Goal: Task Accomplishment & Management: Use online tool/utility

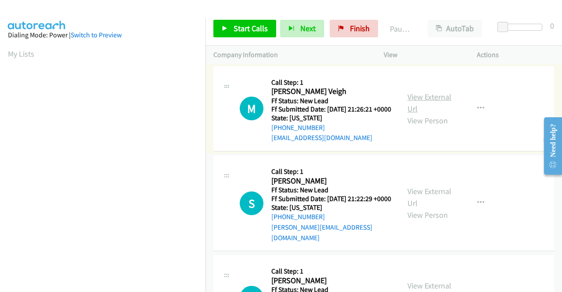
click at [433, 102] on link "View External Url" at bounding box center [429, 103] width 44 height 22
click at [430, 199] on link "View External Url" at bounding box center [429, 197] width 44 height 22
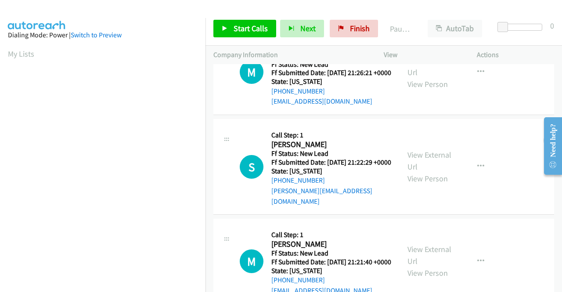
scroll to position [88, 0]
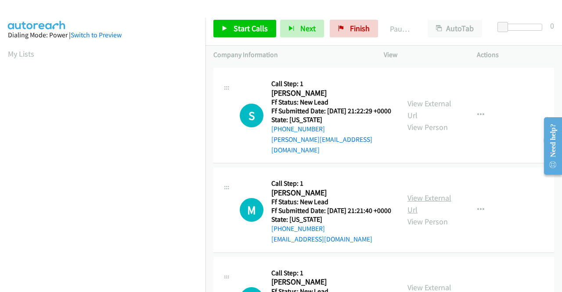
click at [432, 207] on link "View External Url" at bounding box center [429, 204] width 44 height 22
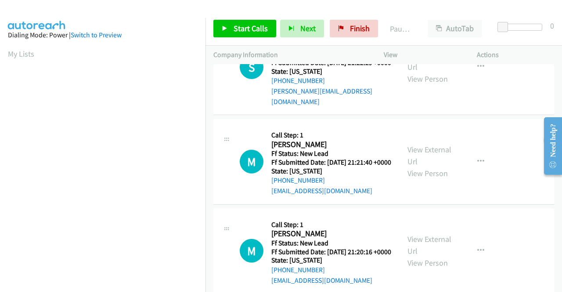
scroll to position [176, 0]
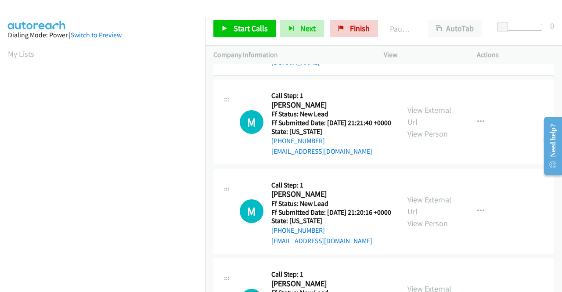
click at [433, 216] on link "View External Url" at bounding box center [429, 205] width 44 height 22
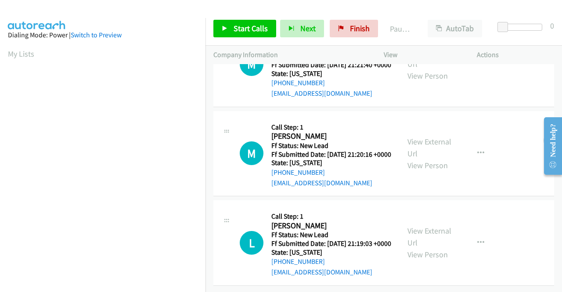
scroll to position [263, 0]
click at [427, 228] on link "View External Url" at bounding box center [429, 237] width 44 height 22
click at [246, 25] on span "Start Calls" at bounding box center [250, 28] width 34 height 10
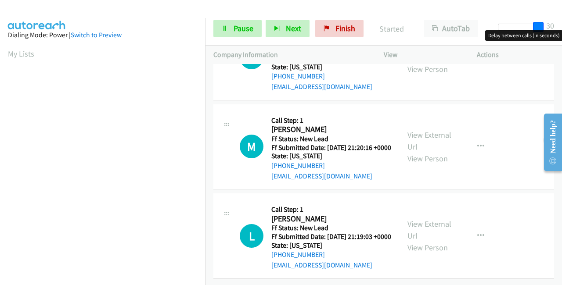
drag, startPoint x: 503, startPoint y: 25, endPoint x: 561, endPoint y: 25, distance: 57.9
click at [561, 25] on div "Start Calls Pause Next Finish Started AutoTab AutoTab 30" at bounding box center [383, 29] width 356 height 34
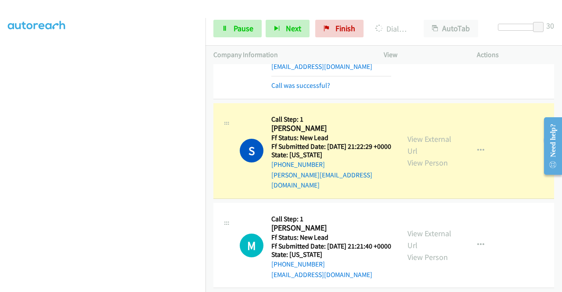
scroll to position [0, 0]
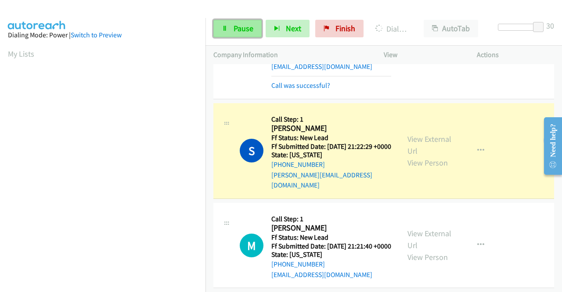
click at [243, 24] on span "Pause" at bounding box center [243, 28] width 20 height 10
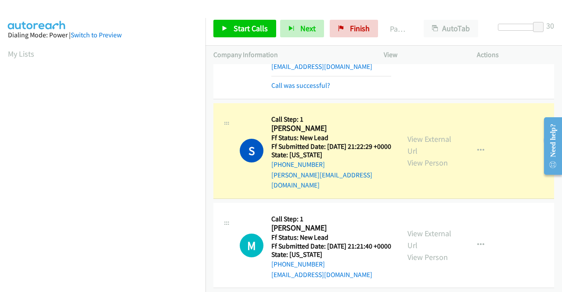
scroll to position [200, 0]
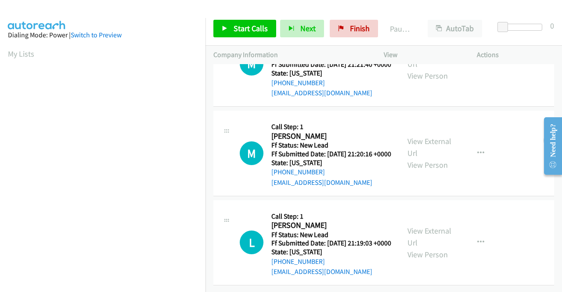
scroll to position [76, 0]
click at [251, 32] on span "Start Calls" at bounding box center [250, 28] width 34 height 10
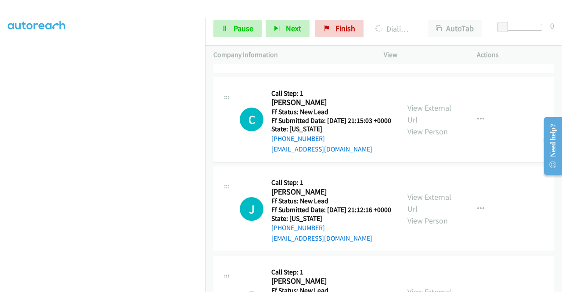
scroll to position [296, 0]
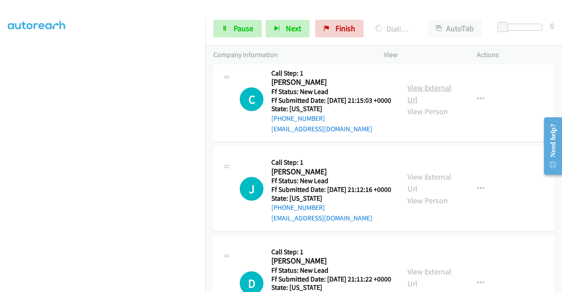
click at [434, 104] on link "View External Url" at bounding box center [429, 93] width 44 height 22
click at [420, 194] on link "View External Url" at bounding box center [429, 183] width 44 height 22
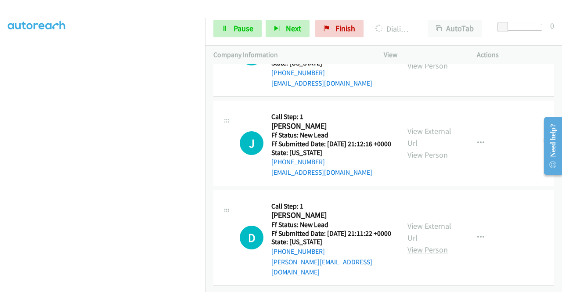
scroll to position [388, 0]
click at [427, 223] on link "View External Url" at bounding box center [429, 232] width 44 height 22
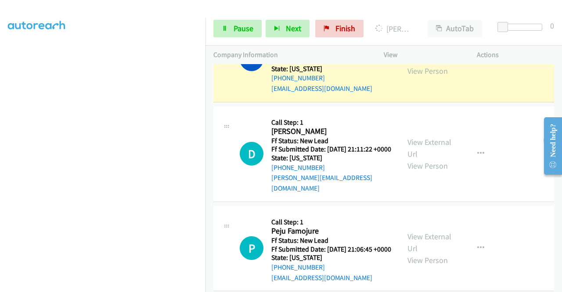
scroll to position [513, 0]
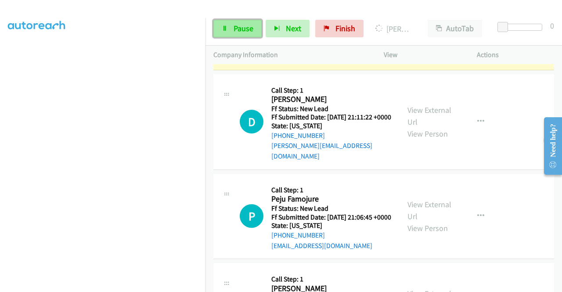
click at [239, 27] on span "Pause" at bounding box center [243, 28] width 20 height 10
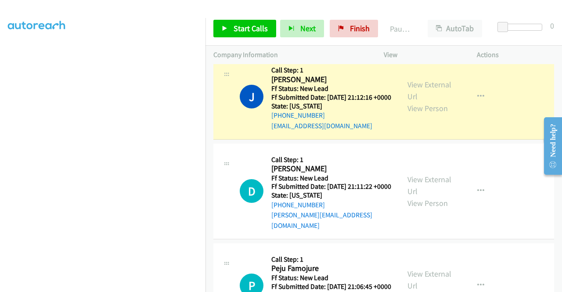
scroll to position [338, 0]
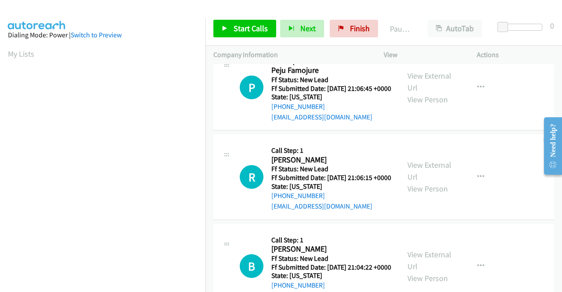
scroll to position [174, 0]
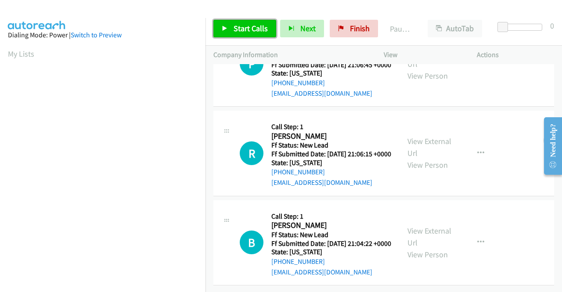
click at [237, 22] on link "Start Calls" at bounding box center [244, 29] width 63 height 18
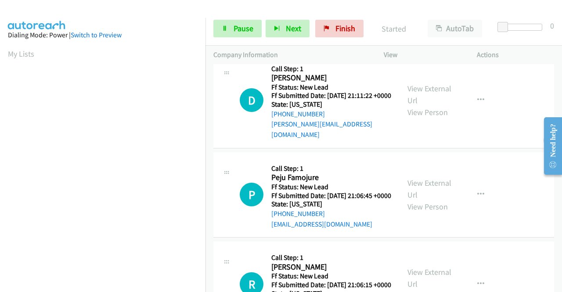
scroll to position [0, 0]
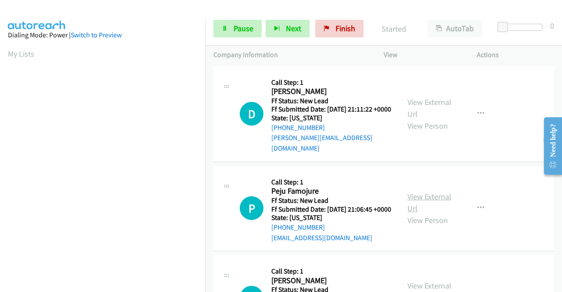
click at [420, 199] on link "View External Url" at bounding box center [429, 202] width 44 height 22
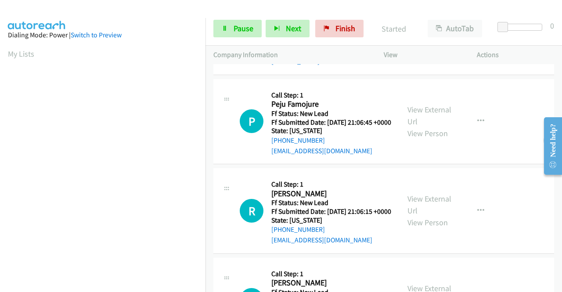
scroll to position [88, 0]
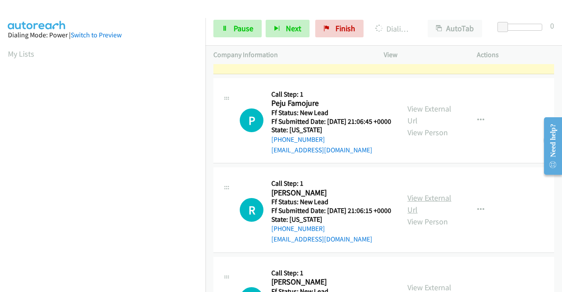
click at [426, 206] on link "View External Url" at bounding box center [429, 204] width 44 height 22
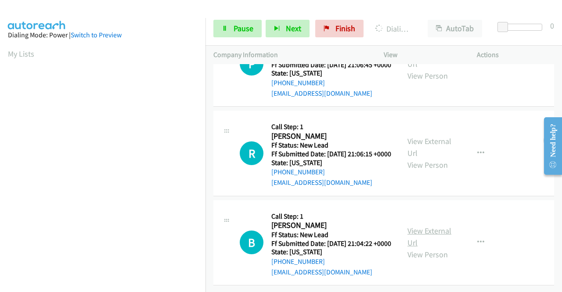
scroll to position [174, 0]
click at [418, 226] on link "View External Url" at bounding box center [429, 237] width 44 height 22
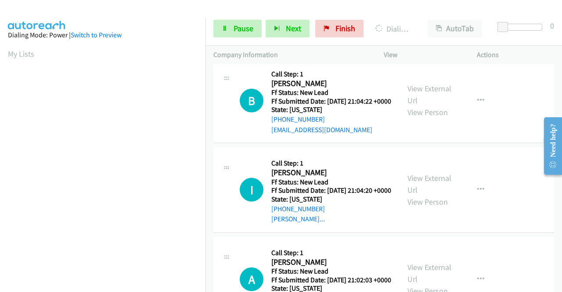
scroll to position [324, 0]
click at [247, 23] on span "Pause" at bounding box center [243, 28] width 20 height 10
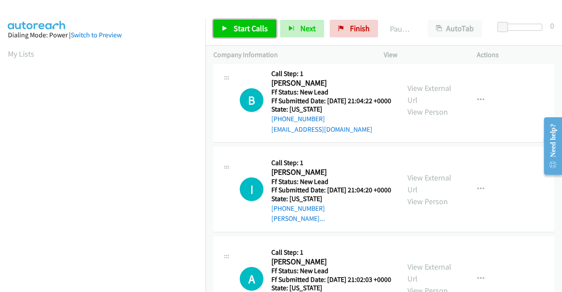
click at [250, 25] on span "Start Calls" at bounding box center [250, 28] width 34 height 10
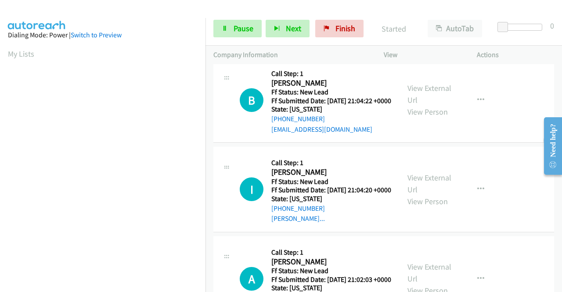
scroll to position [200, 0]
click at [418, 194] on link "View External Url" at bounding box center [429, 183] width 44 height 22
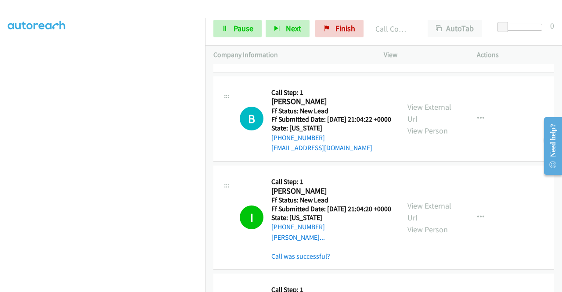
scroll to position [444, 0]
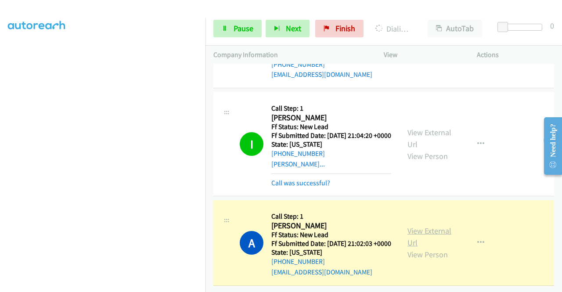
click at [435, 226] on link "View External Url" at bounding box center [429, 237] width 44 height 22
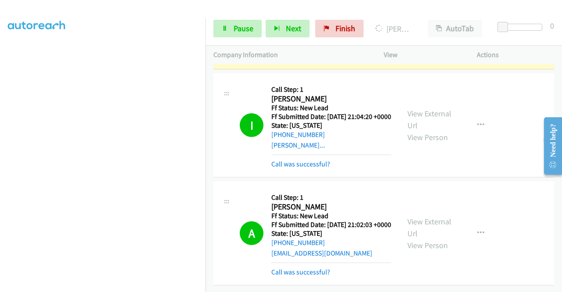
scroll to position [331, 0]
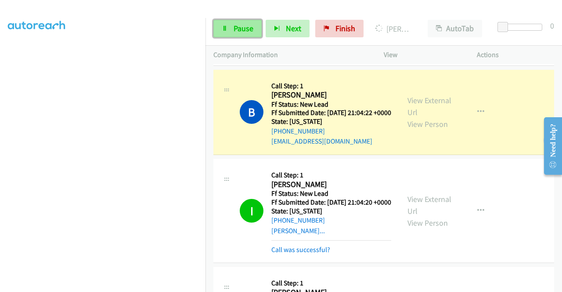
click at [242, 31] on span "Pause" at bounding box center [243, 28] width 20 height 10
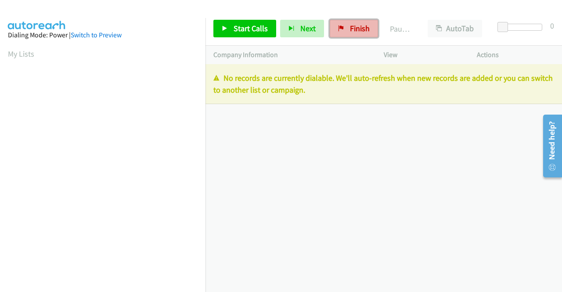
click at [358, 29] on span "Finish" at bounding box center [360, 28] width 20 height 10
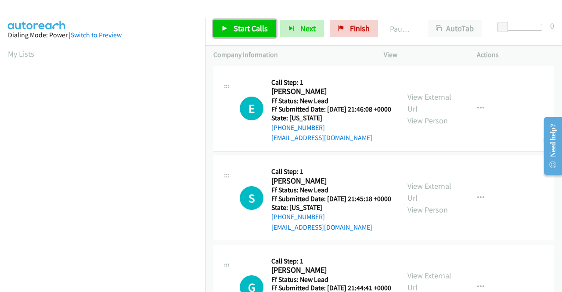
click at [245, 22] on link "Start Calls" at bounding box center [244, 29] width 63 height 18
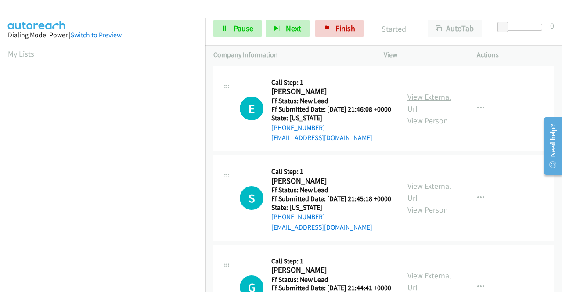
click at [433, 102] on link "View External Url" at bounding box center [429, 103] width 44 height 22
click at [434, 198] on link "View External Url" at bounding box center [429, 192] width 44 height 22
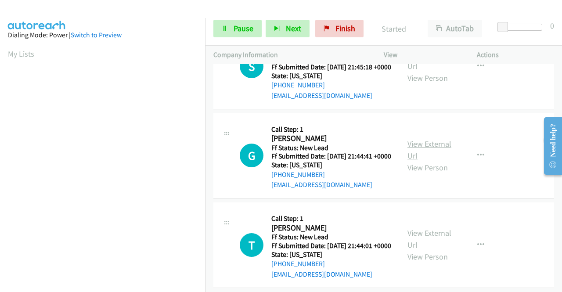
click at [429, 161] on link "View External Url" at bounding box center [429, 150] width 44 height 22
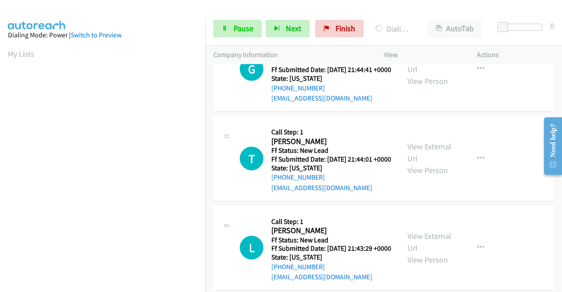
scroll to position [219, 0]
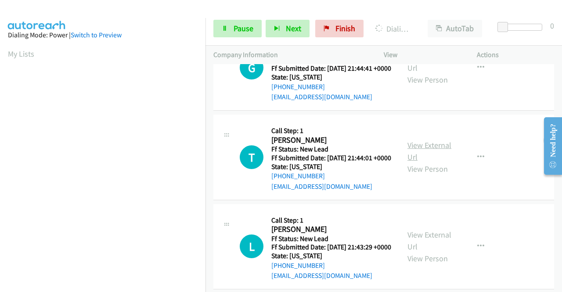
click at [432, 162] on link "View External Url" at bounding box center [429, 151] width 44 height 22
click at [440, 251] on link "View External Url" at bounding box center [429, 240] width 44 height 22
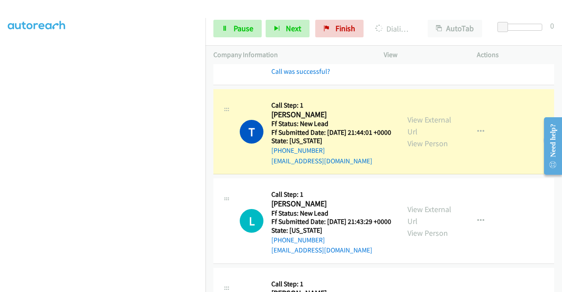
scroll to position [344, 0]
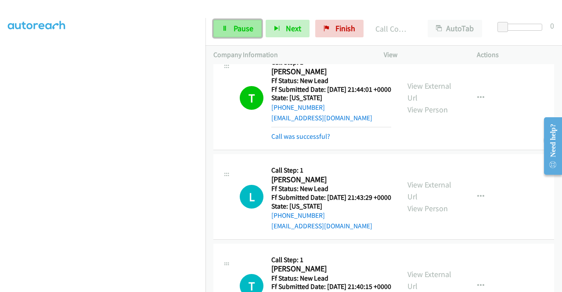
click at [230, 27] on link "Pause" at bounding box center [237, 29] width 48 height 18
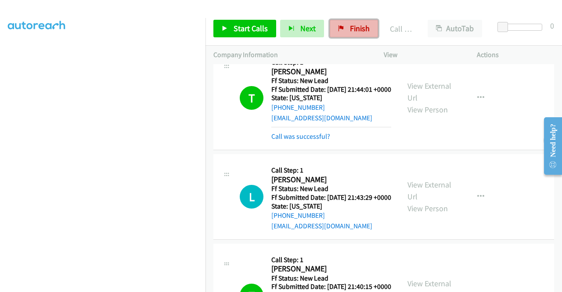
click at [350, 26] on span "Finish" at bounding box center [360, 28] width 20 height 10
